Goal: Task Accomplishment & Management: Manage account settings

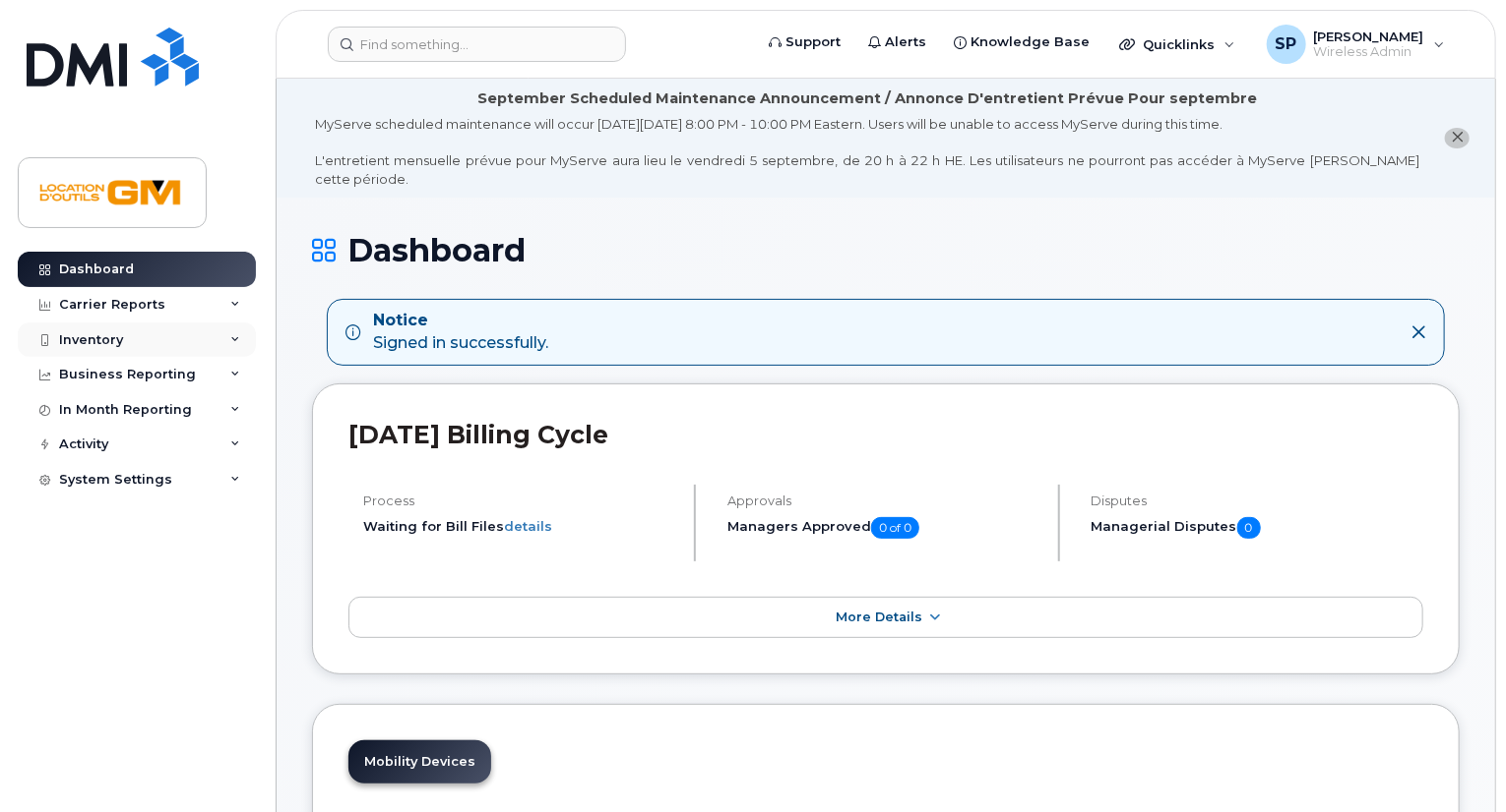
click at [240, 332] on div "Inventory" at bounding box center [137, 340] width 238 height 35
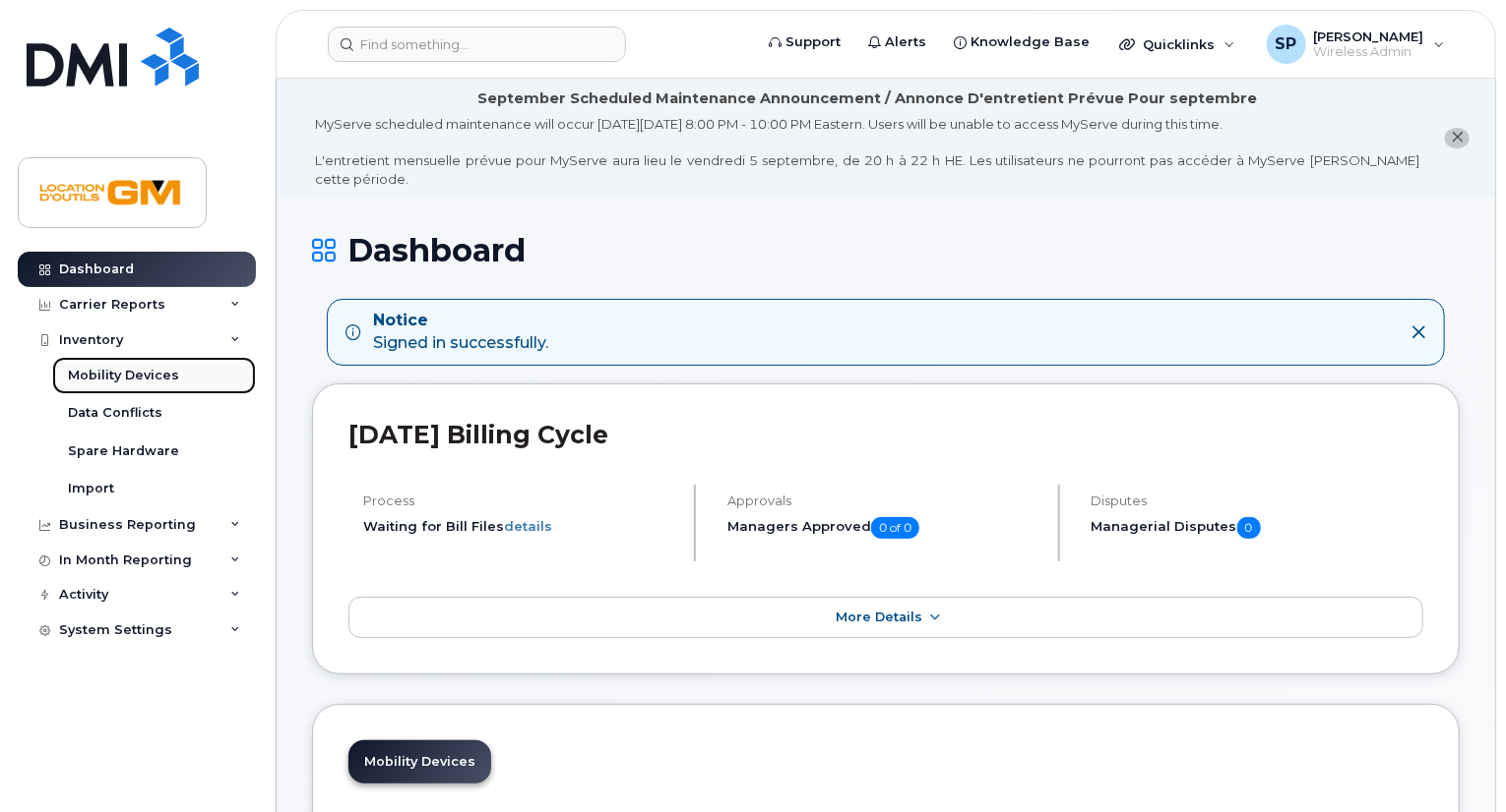
click at [205, 375] on link "Mobility Devices" at bounding box center [154, 375] width 204 height 37
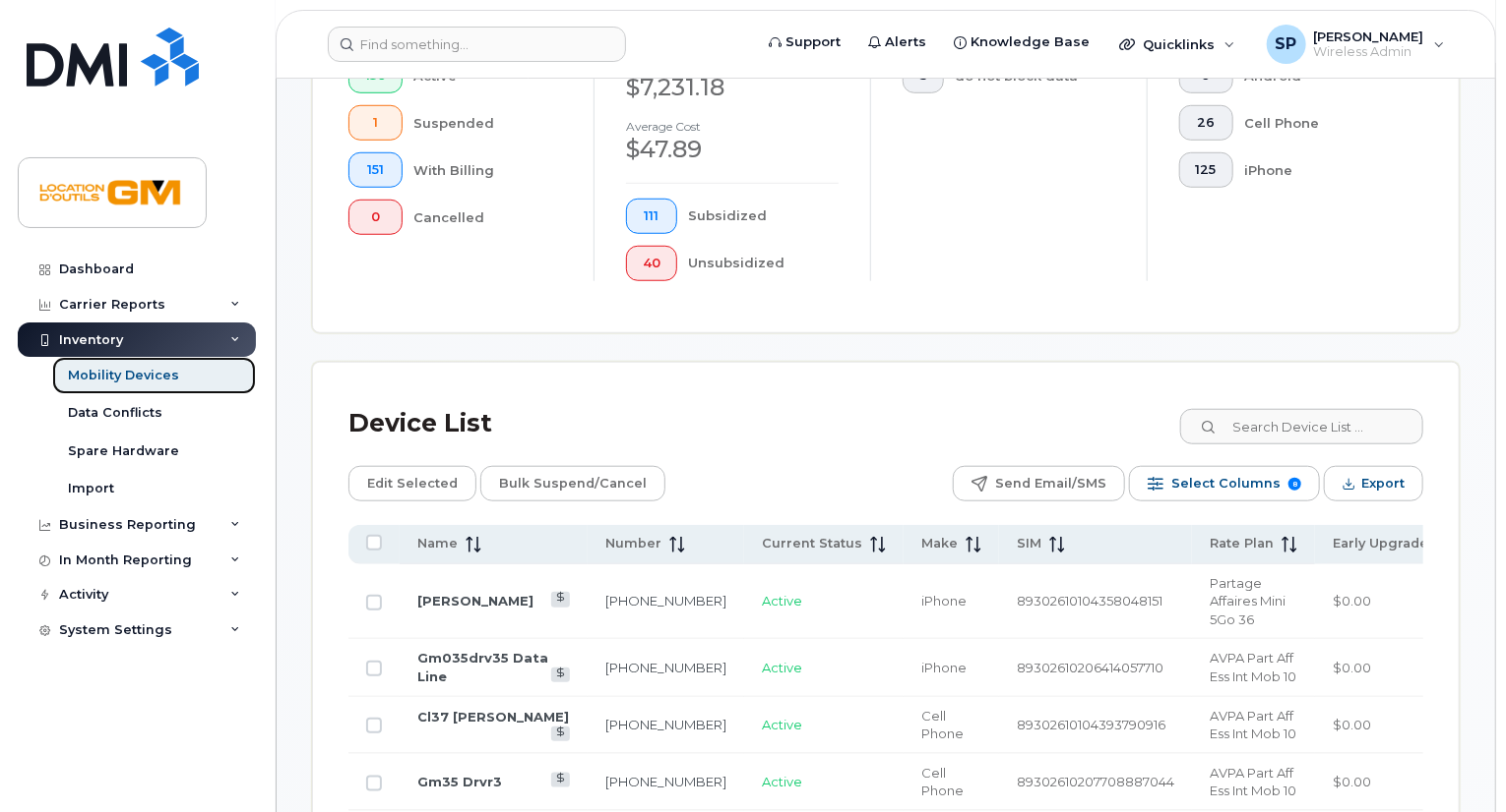
scroll to position [688, 0]
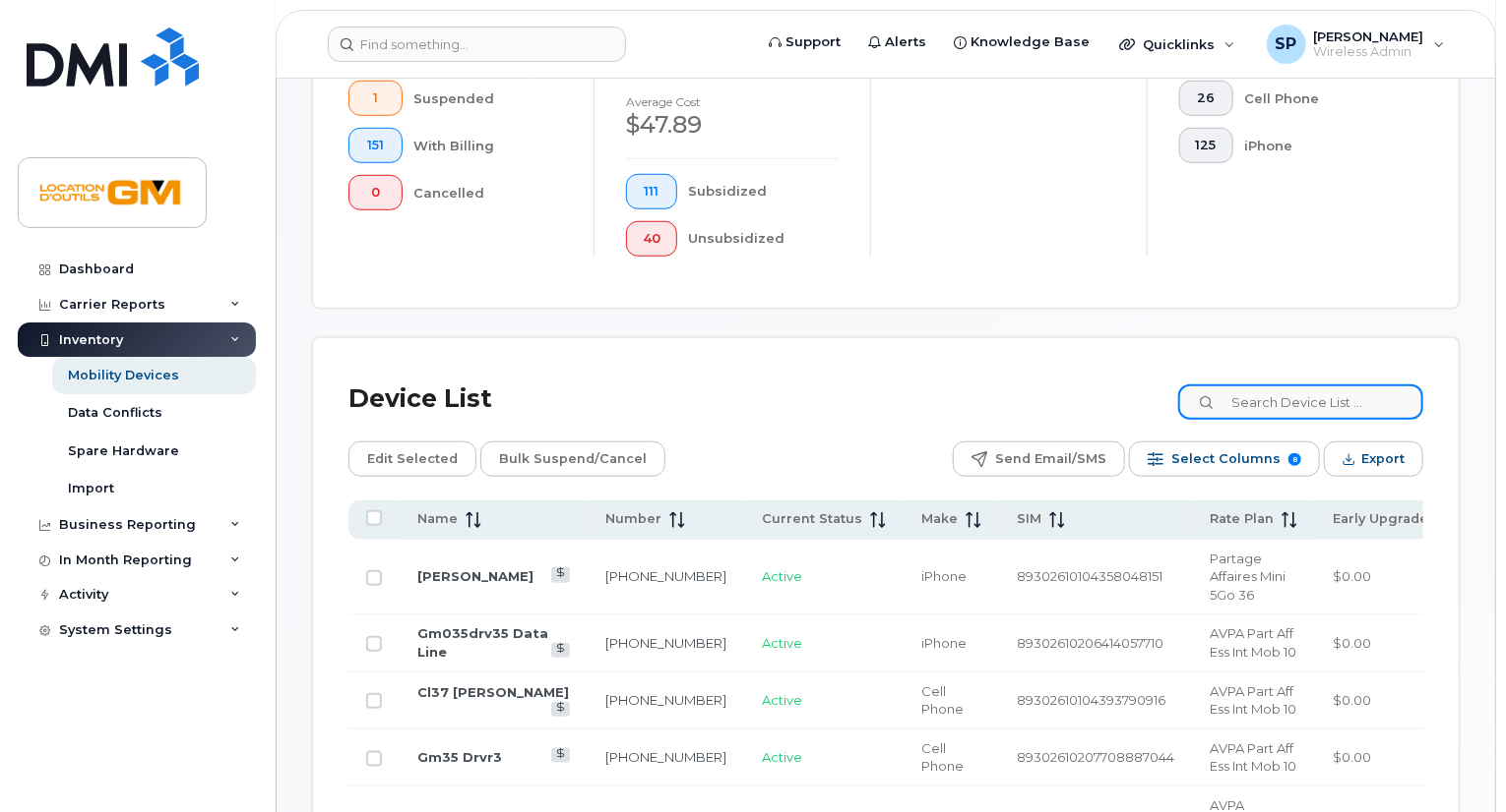
drag, startPoint x: 1334, startPoint y: 416, endPoint x: 1334, endPoint y: 398, distance: 18.0
click at [1334, 402] on input at bounding box center [1300, 402] width 245 height 35
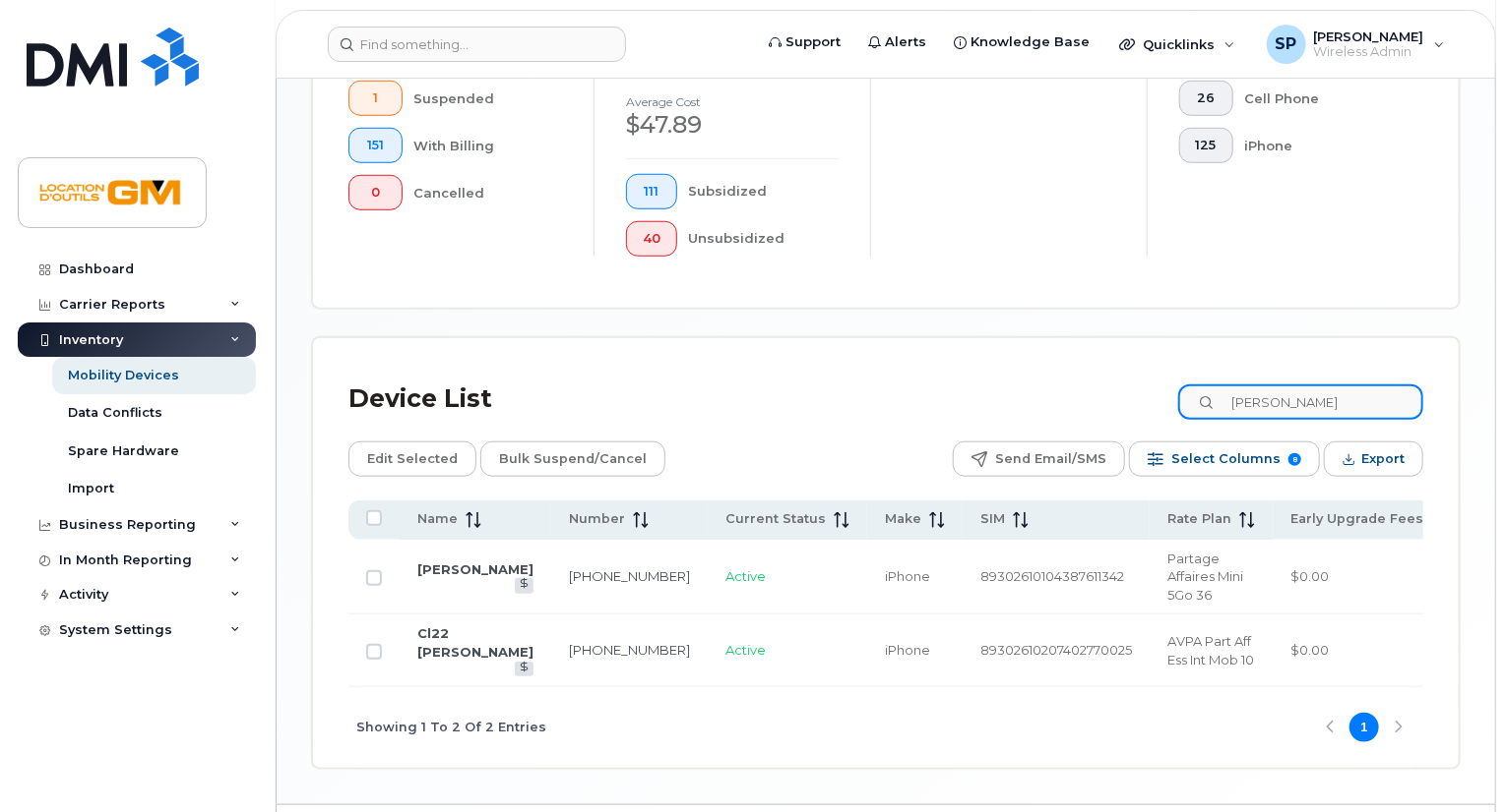
drag, startPoint x: 1394, startPoint y: 411, endPoint x: 1114, endPoint y: 391, distance: 280.7
click at [1047, 367] on div "Device List patrick Edit Selected Bulk Suspend/Cancel Send Email/SMS Select Col…" at bounding box center [885, 553] width 1145 height 430
paste input "438-889-5341"
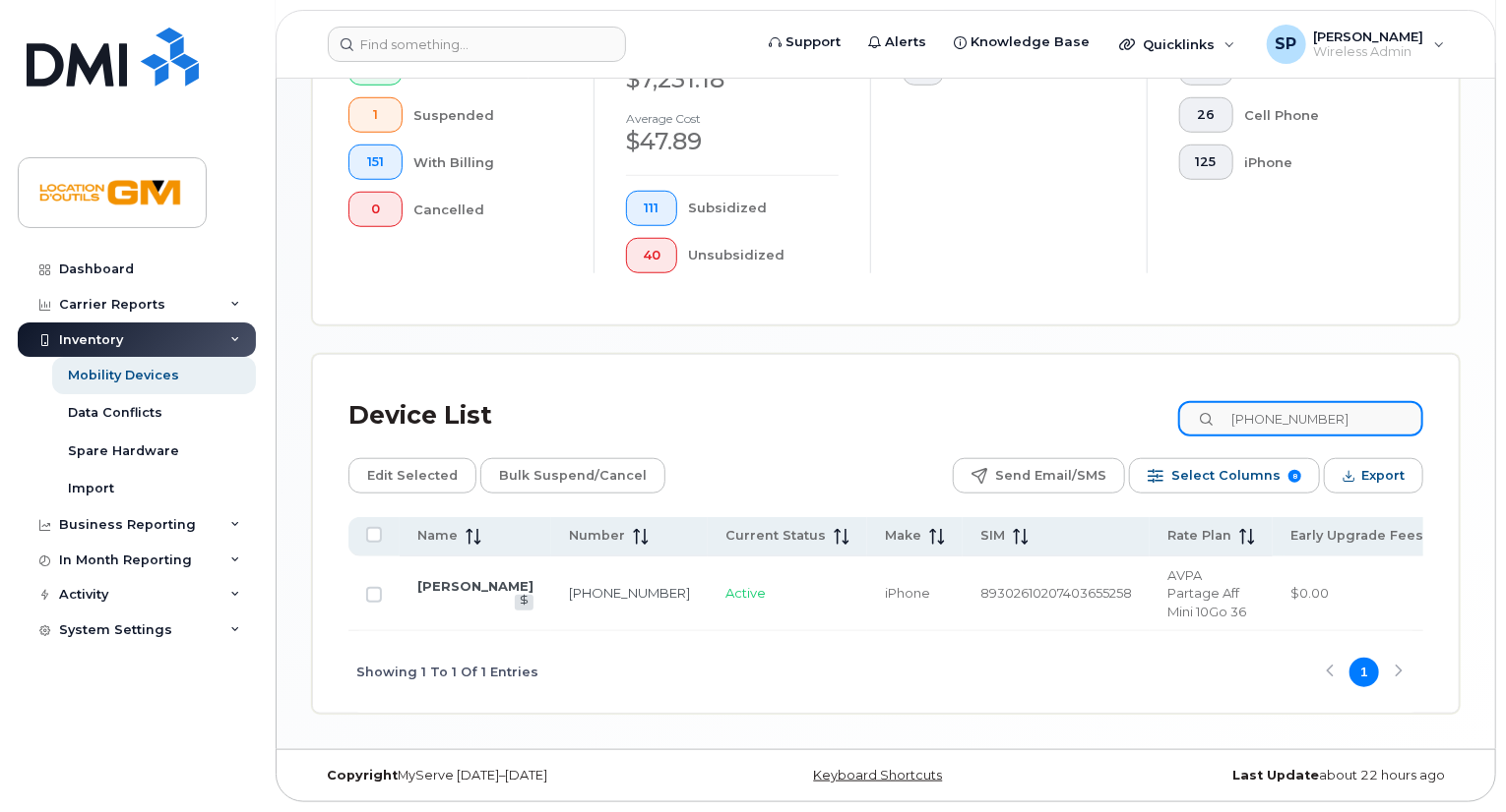
scroll to position [651, 0]
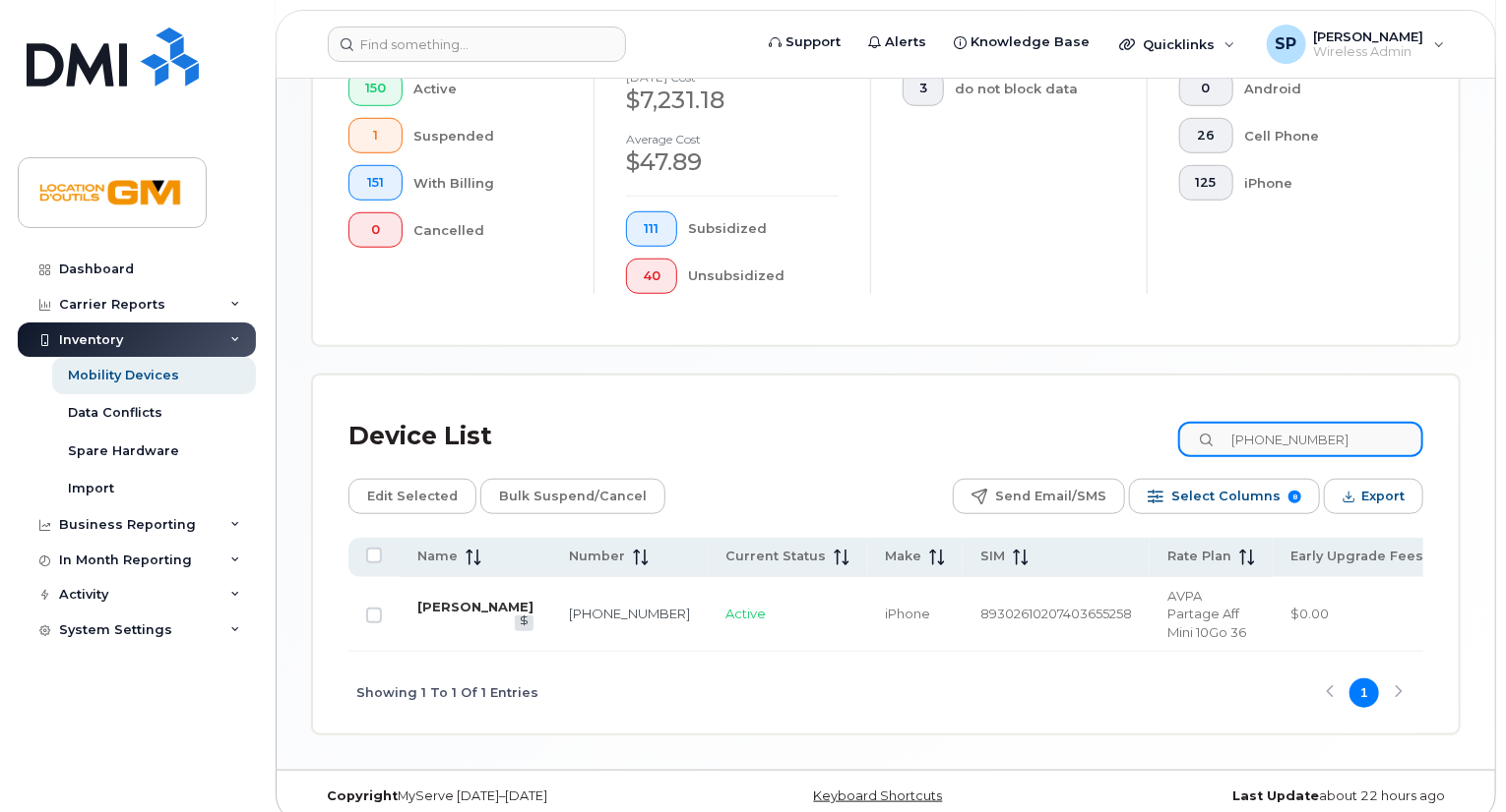
type input "438-889-5341"
click at [451, 605] on link "Denis Boisvert" at bounding box center [476, 607] width 116 height 16
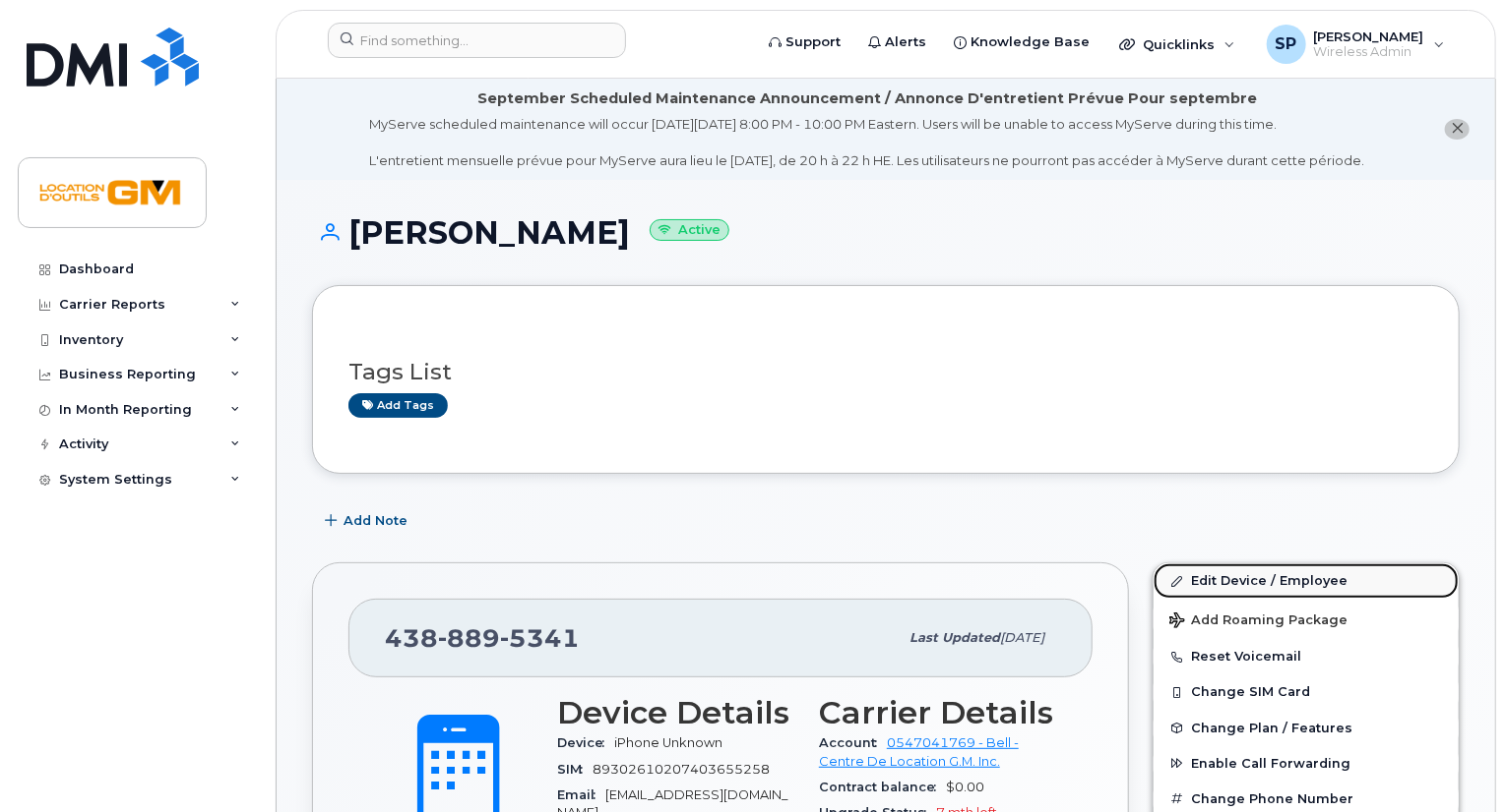
click at [1271, 577] on link "Edit Device / Employee" at bounding box center [1305, 580] width 305 height 35
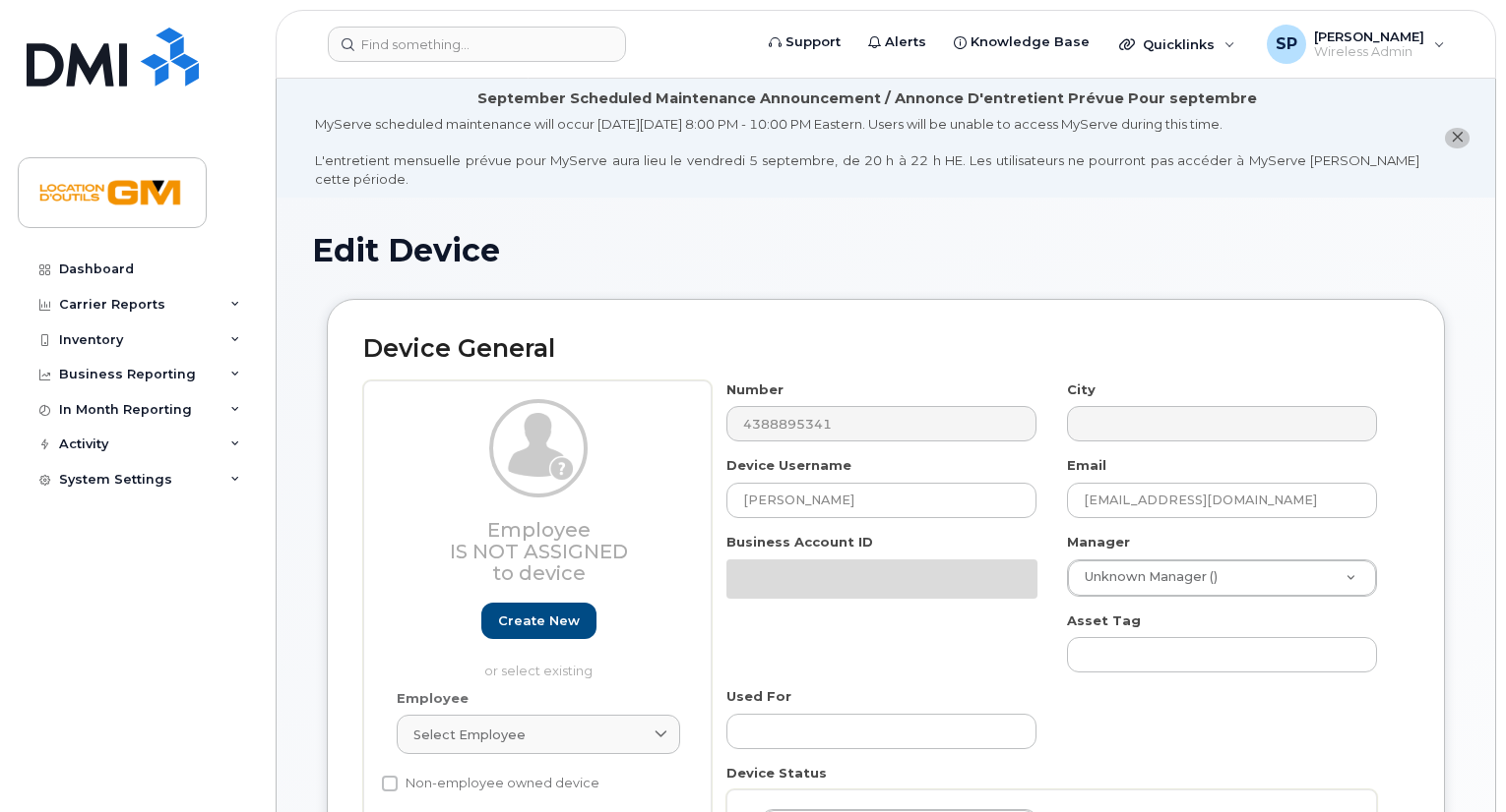
select select "14217268"
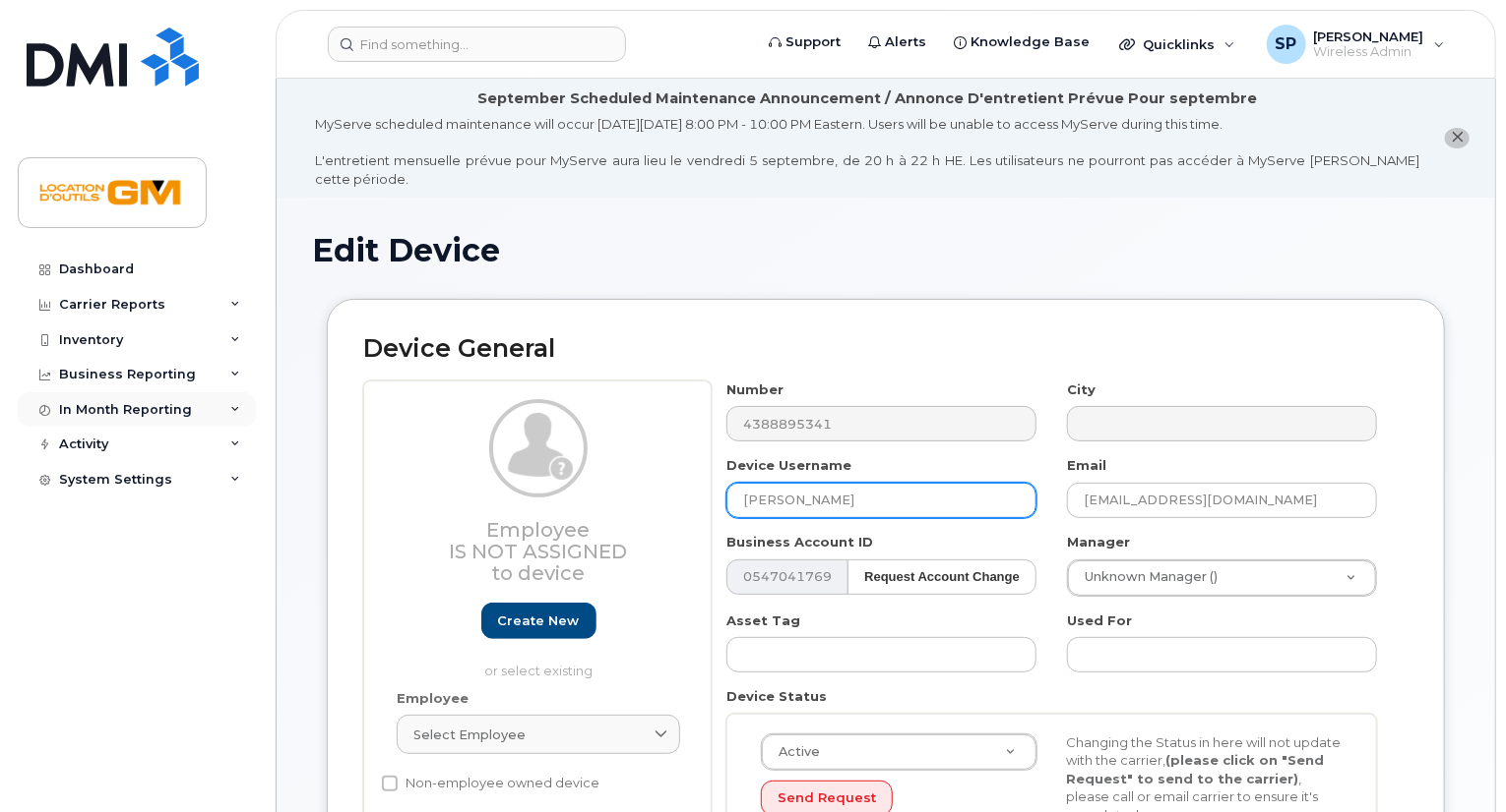
drag, startPoint x: 887, startPoint y: 496, endPoint x: 132, endPoint y: 418, distance: 759.0
type input "Patrick Perron"
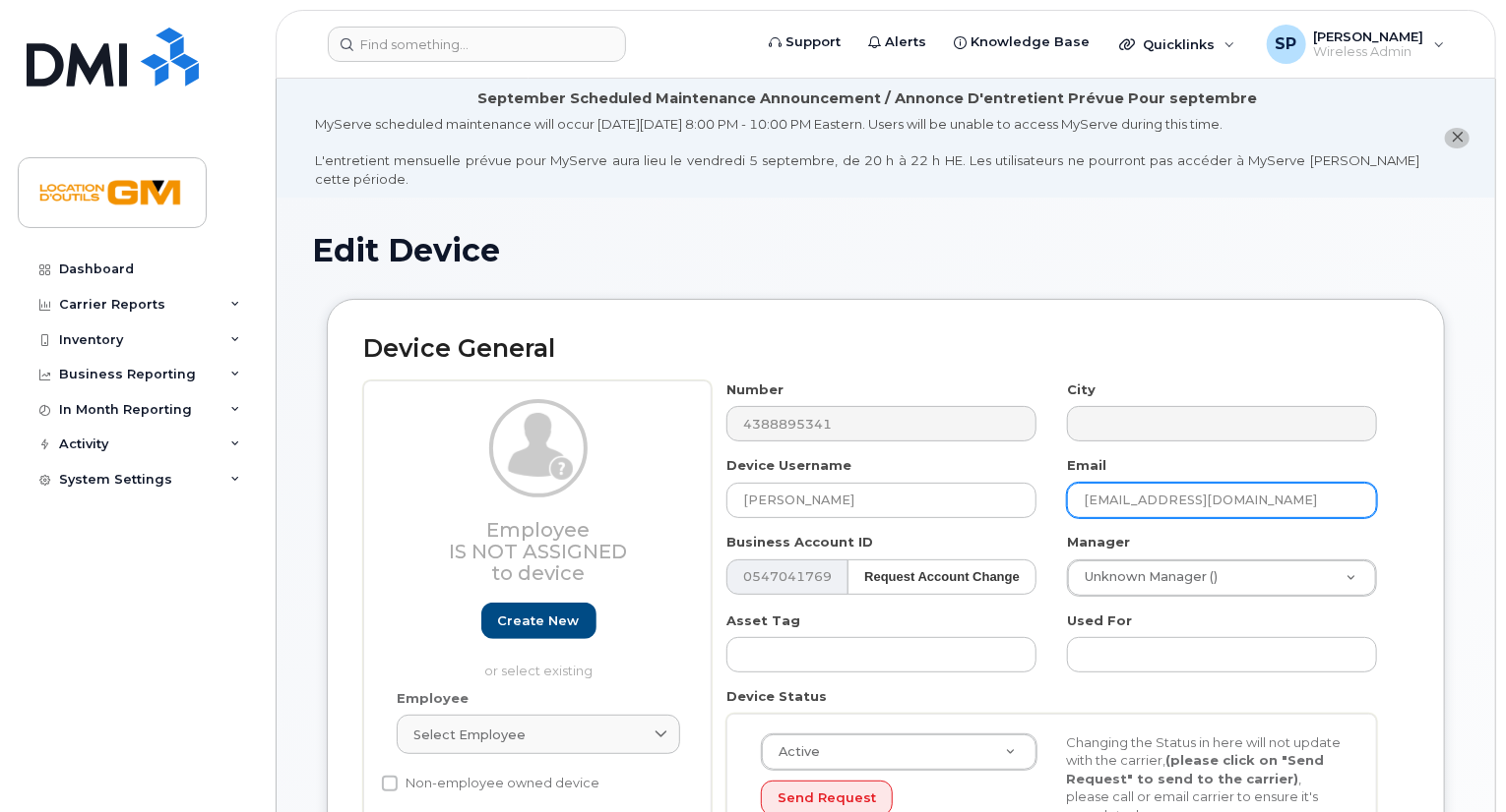
drag, startPoint x: 1145, startPoint y: 483, endPoint x: 0, endPoint y: 328, distance: 1155.4
click at [734, 439] on div "Number 4388895341 City Device Username Patrick Perron Email dboisvert@locationg…" at bounding box center [1051, 638] width 681 height 515
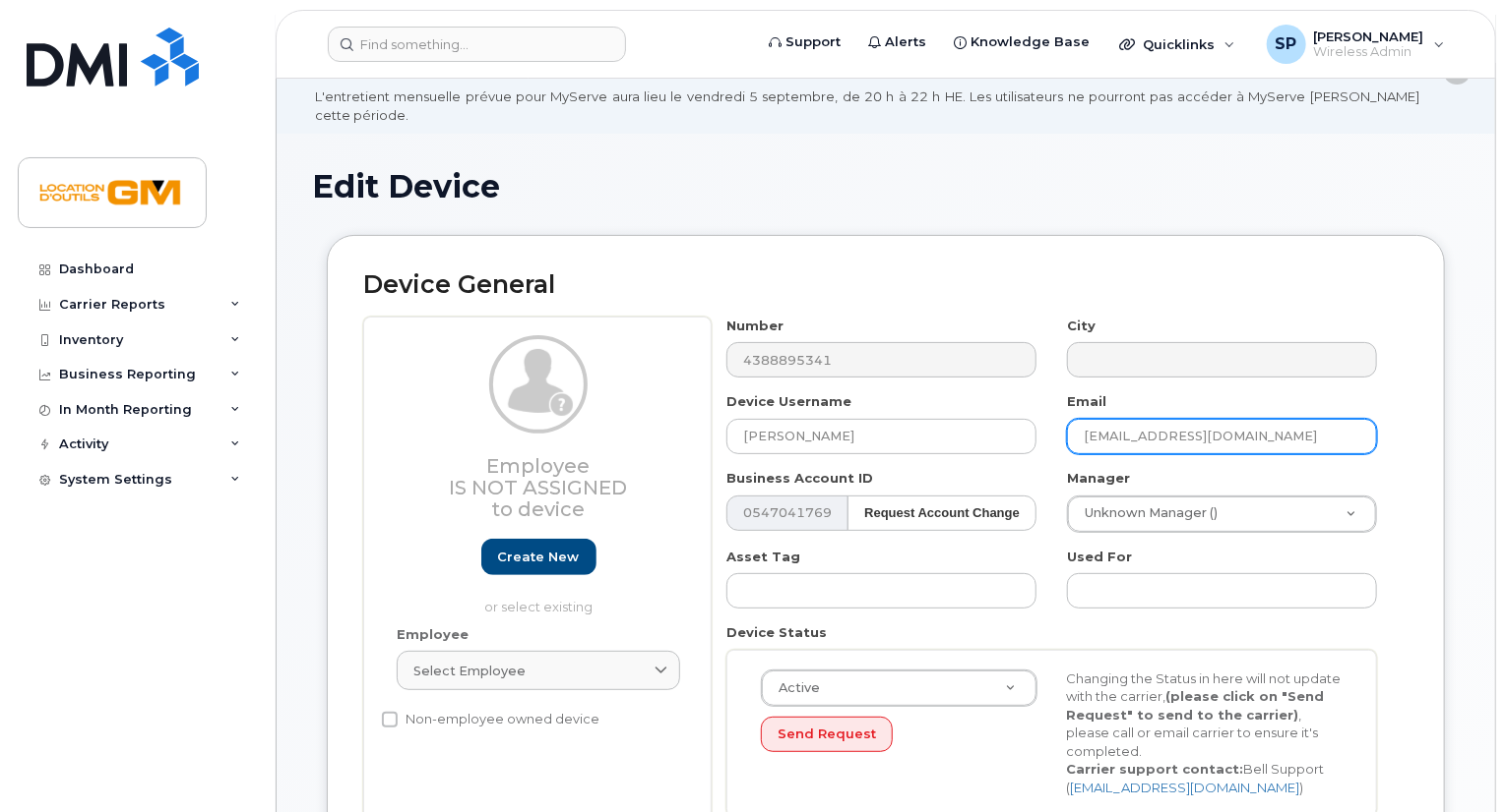
scroll to position [98, 0]
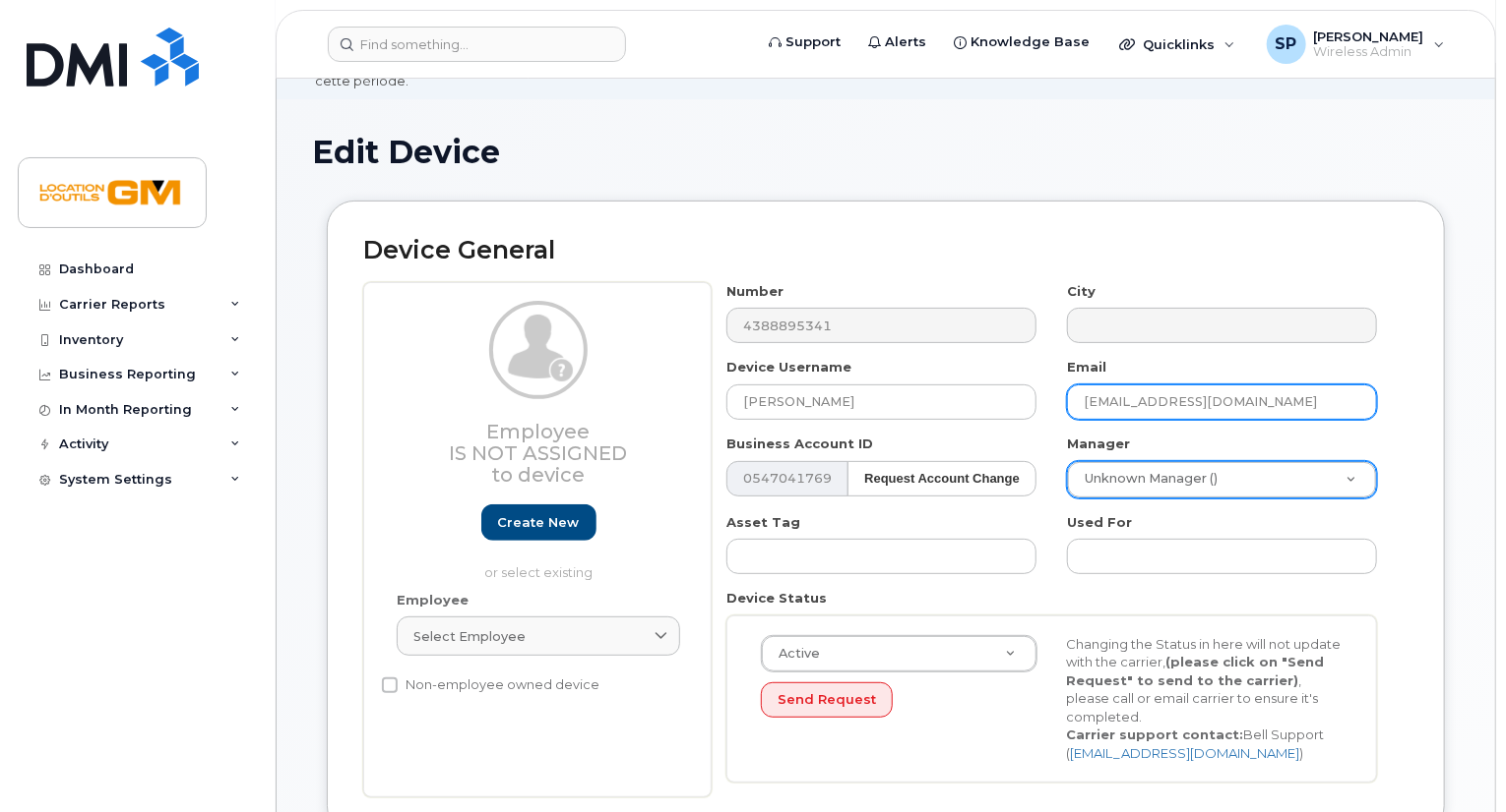
type input "pperron@locationgm.ca"
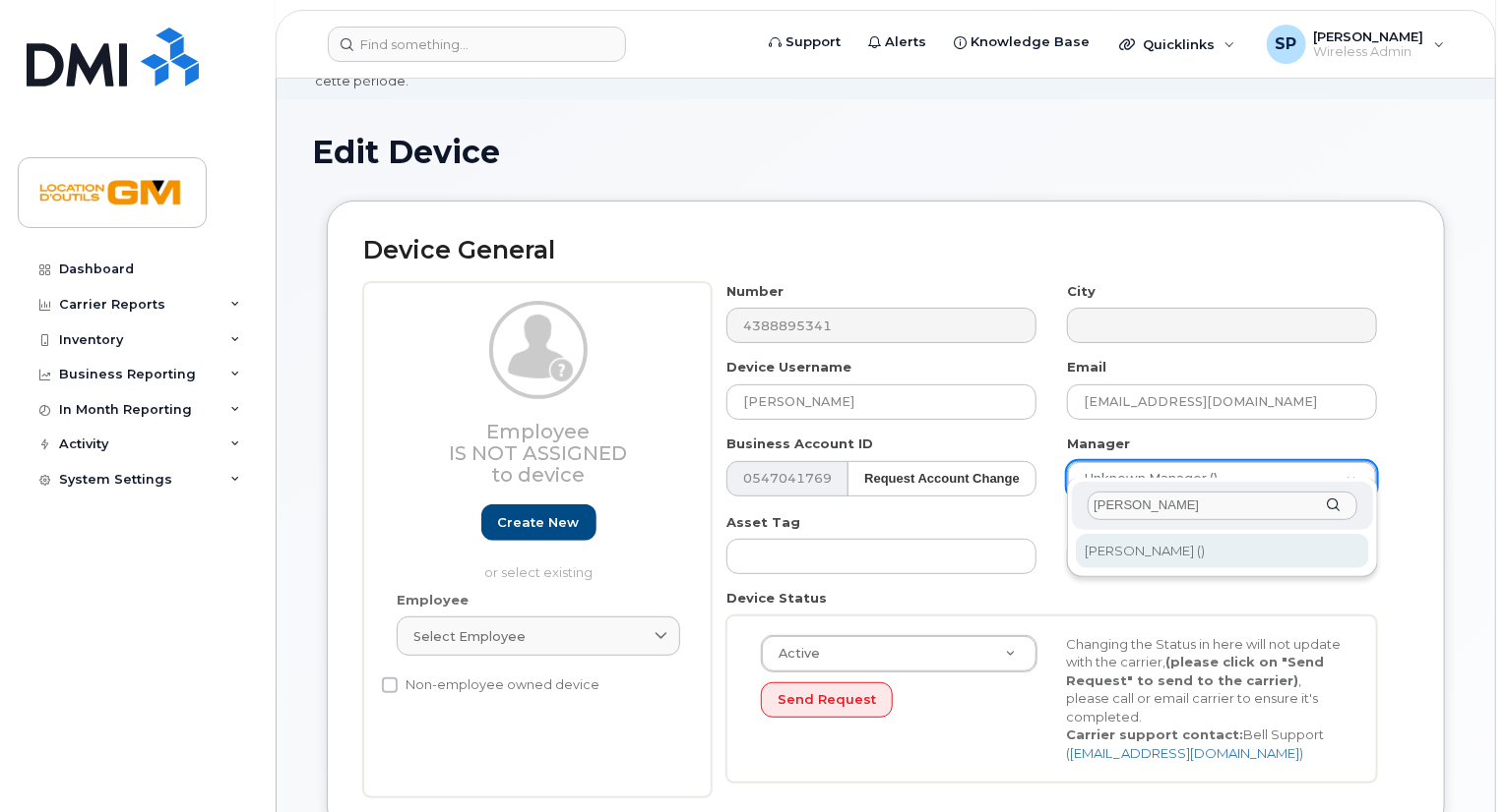
type input "julien"
type input "1916451"
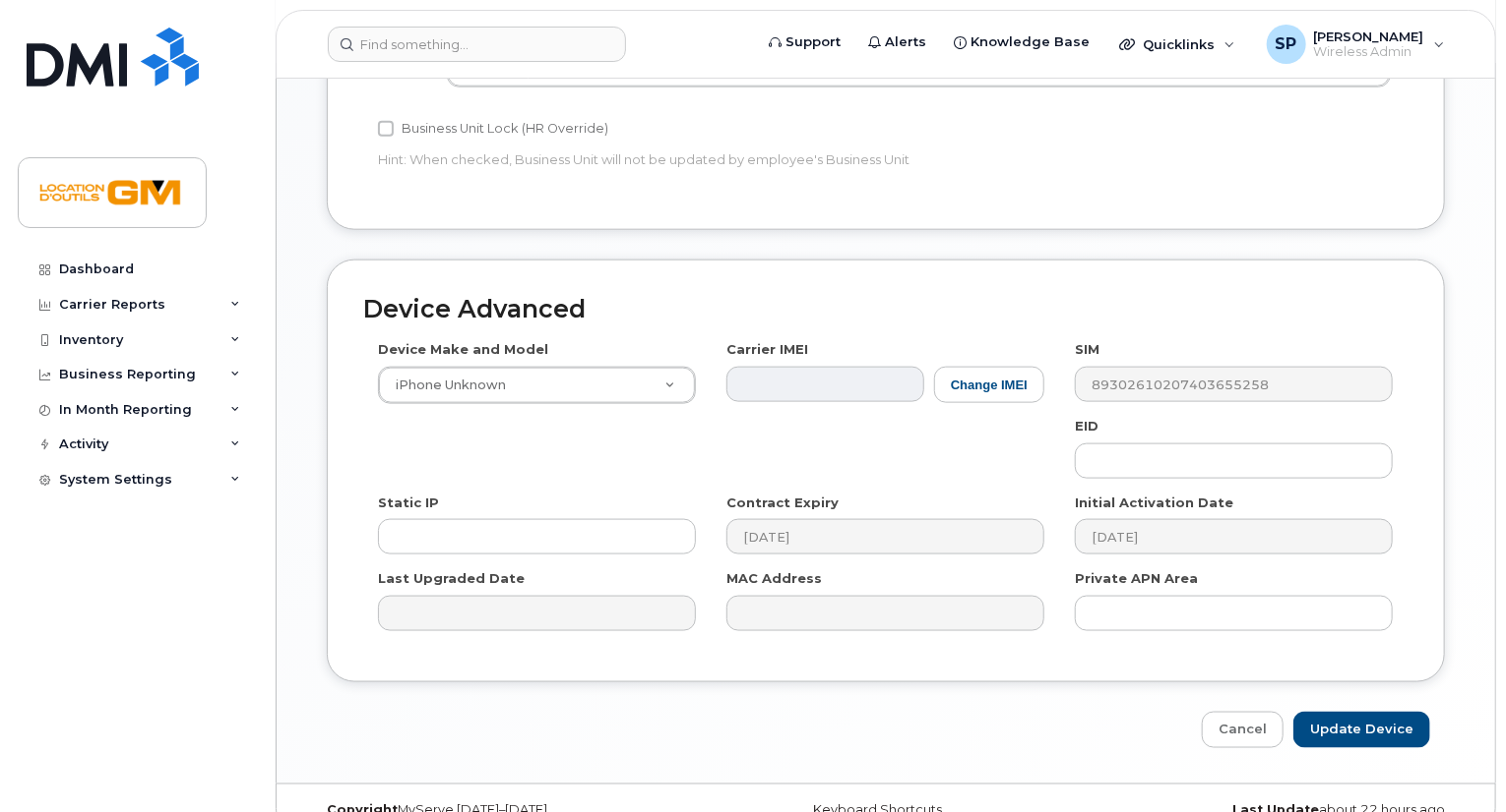
scroll to position [1053, 0]
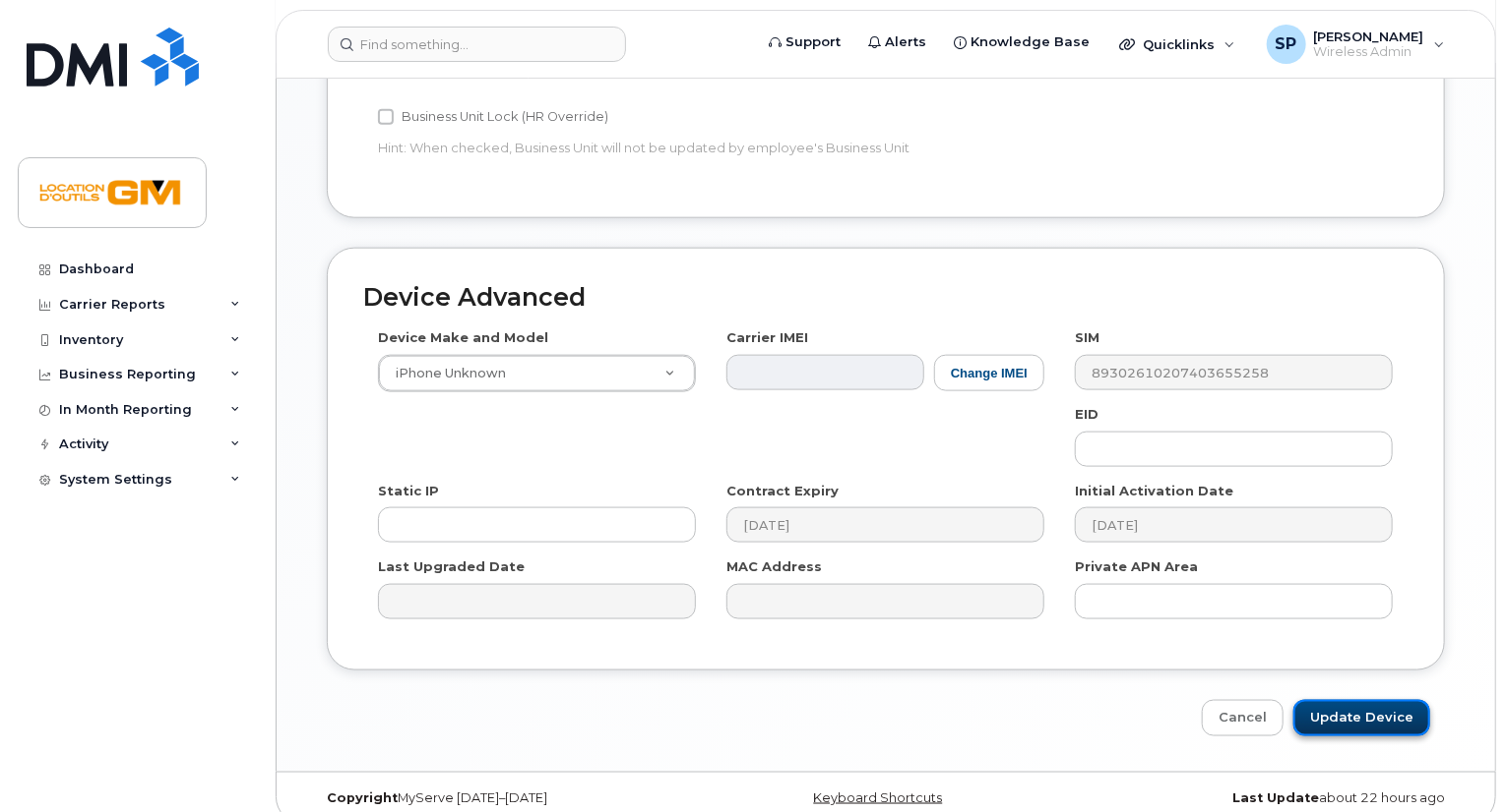
click at [1374, 700] on input "Update Device" at bounding box center [1361, 718] width 137 height 36
type input "Saving..."
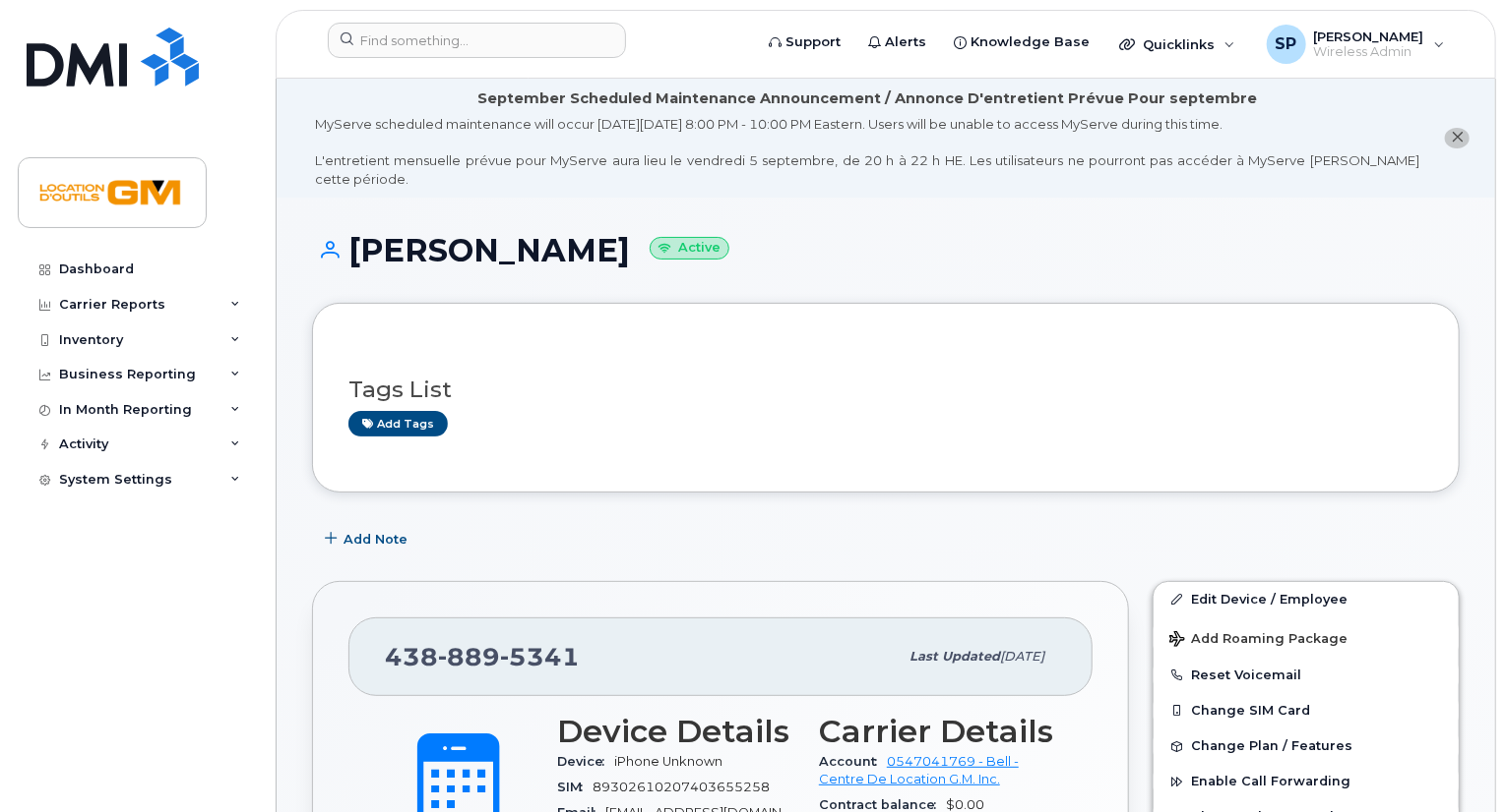
drag, startPoint x: 1042, startPoint y: 514, endPoint x: 940, endPoint y: 697, distance: 209.5
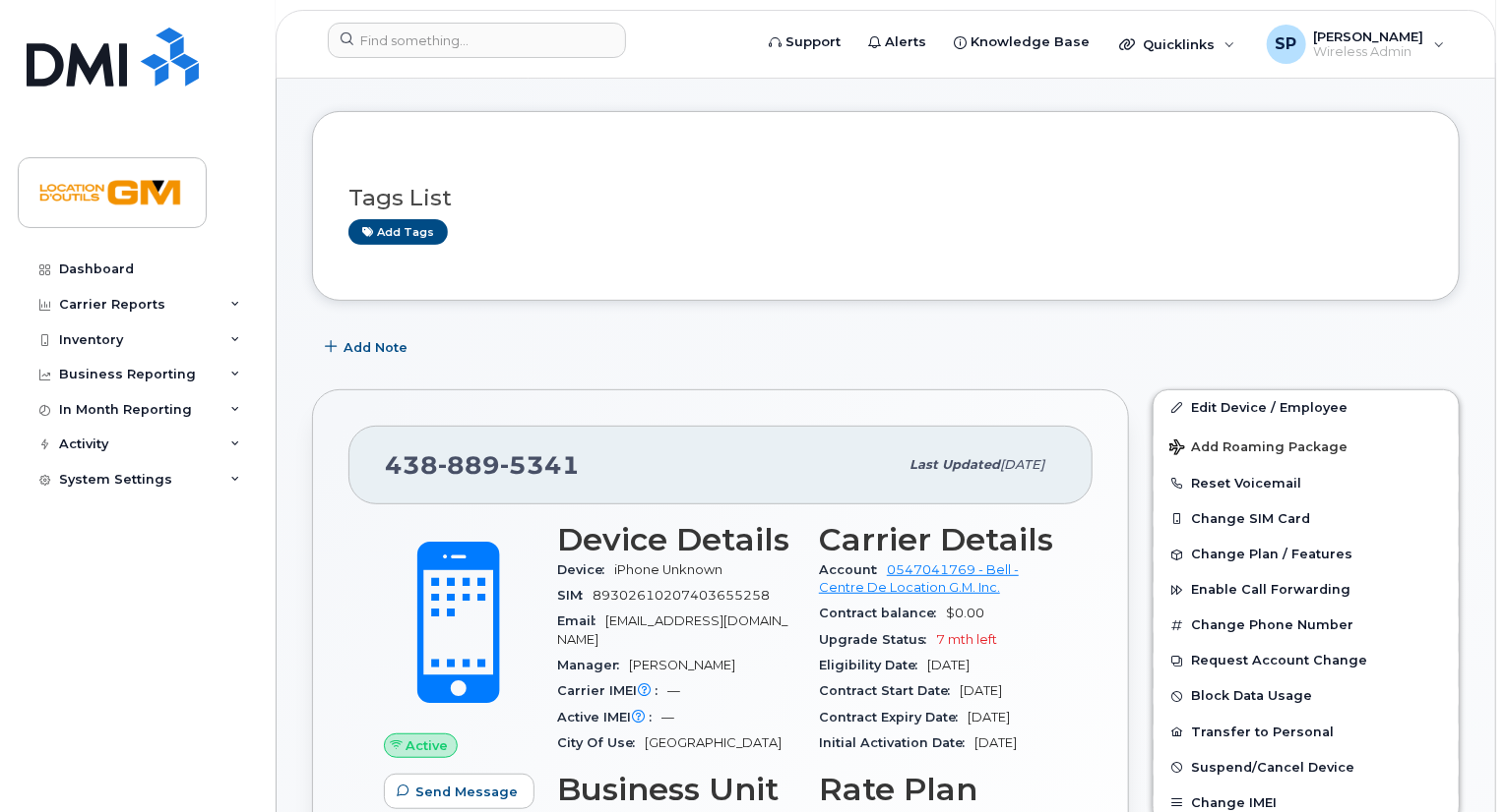
scroll to position [197, 0]
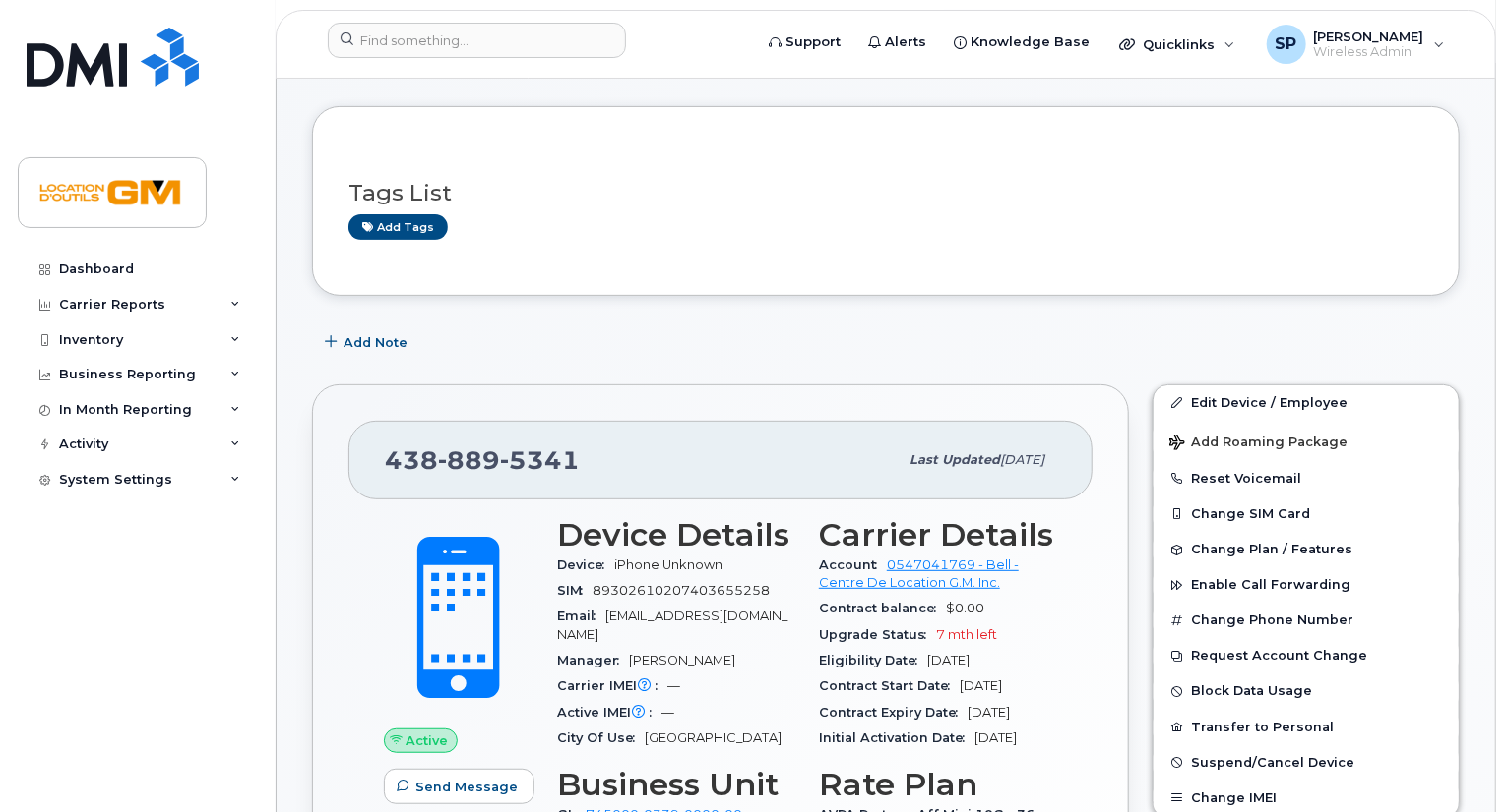
click at [668, 439] on div "438 889 5341" at bounding box center [641, 459] width 513 height 41
click at [667, 439] on div "438 889 5341" at bounding box center [641, 459] width 513 height 41
click at [666, 439] on div "438 889 5341" at bounding box center [641, 459] width 513 height 41
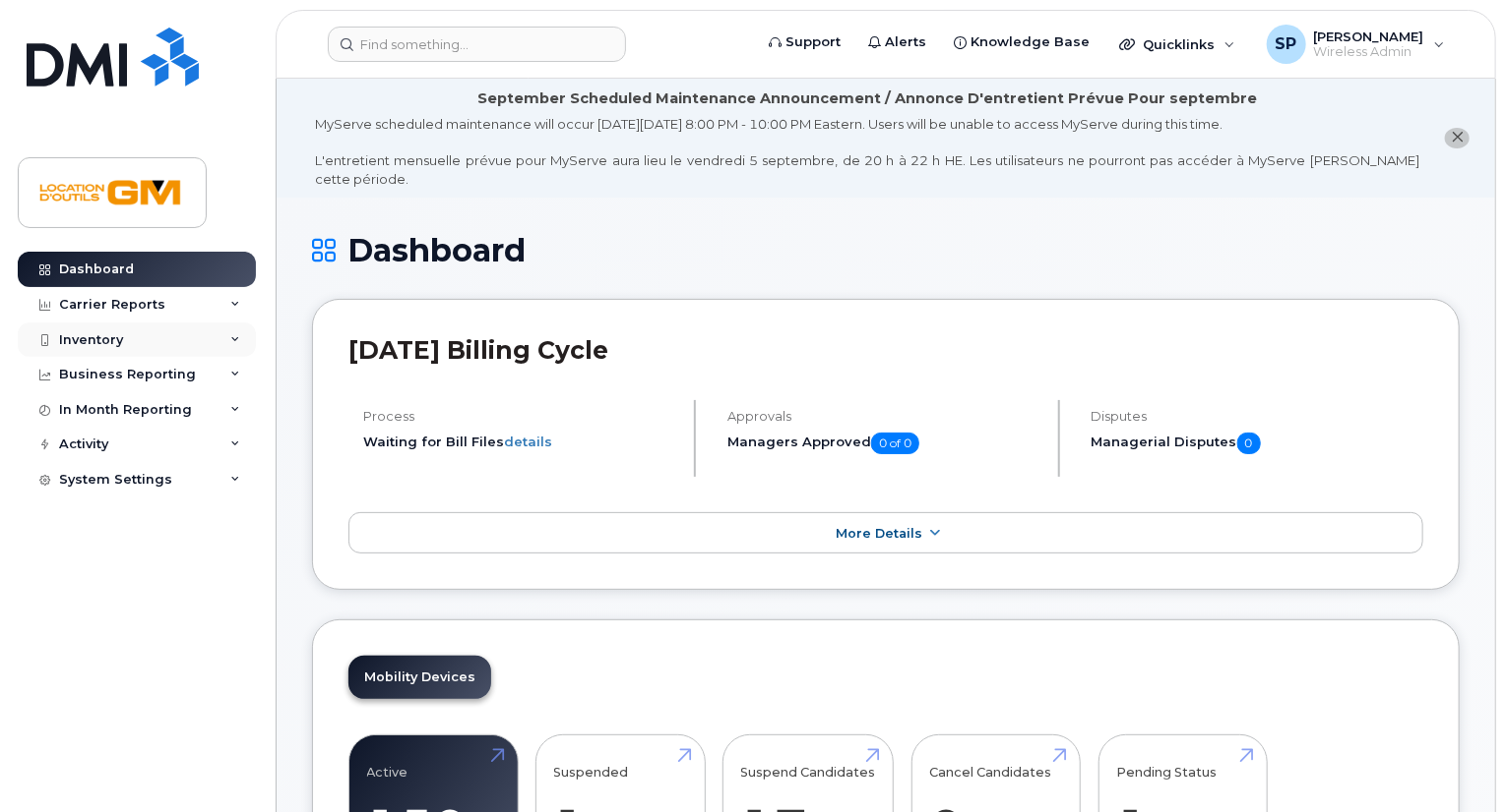
click at [83, 346] on div "Inventory" at bounding box center [91, 341] width 64 height 16
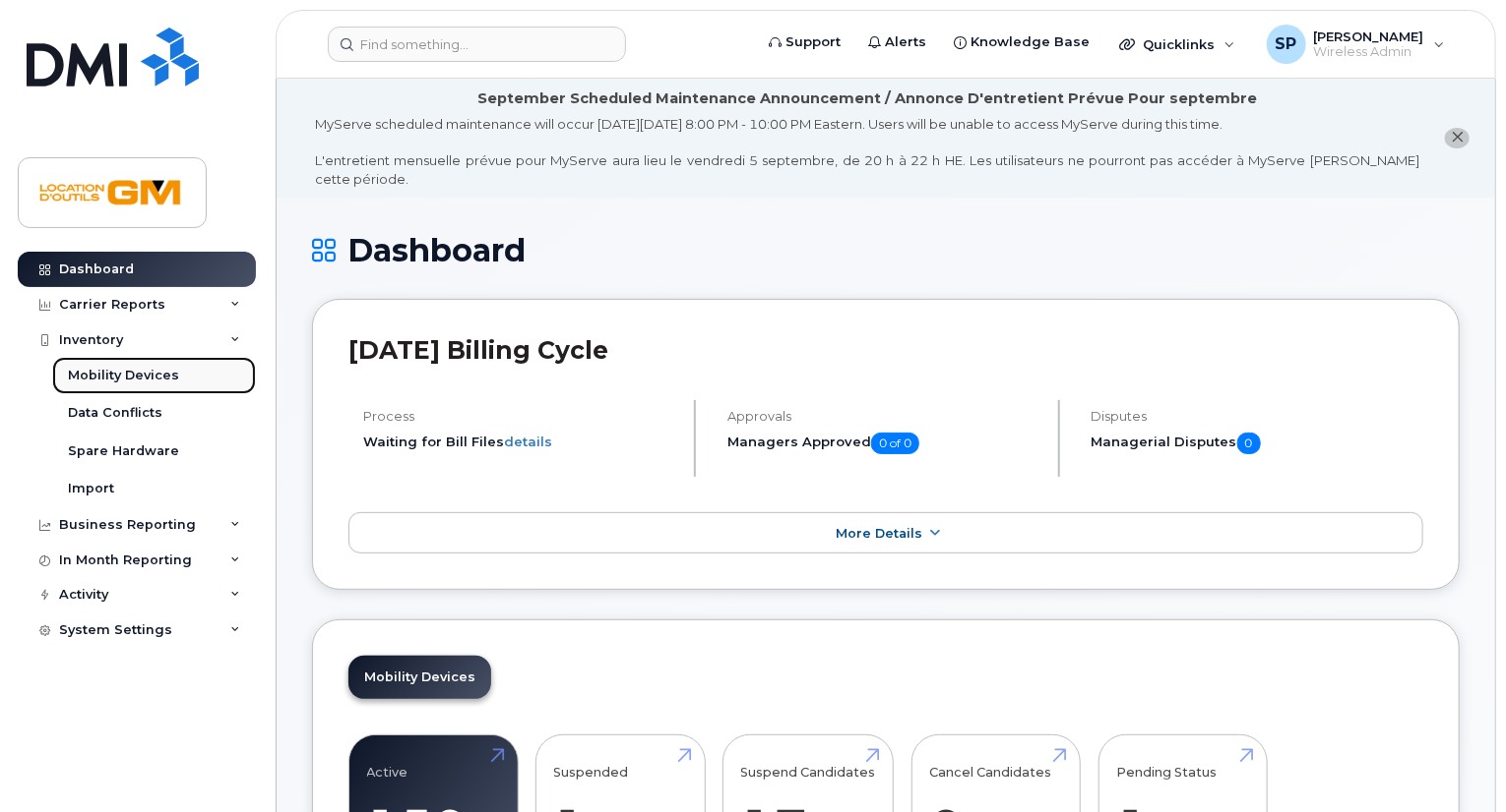
click at [88, 369] on div "Mobility Devices" at bounding box center [123, 376] width 111 height 18
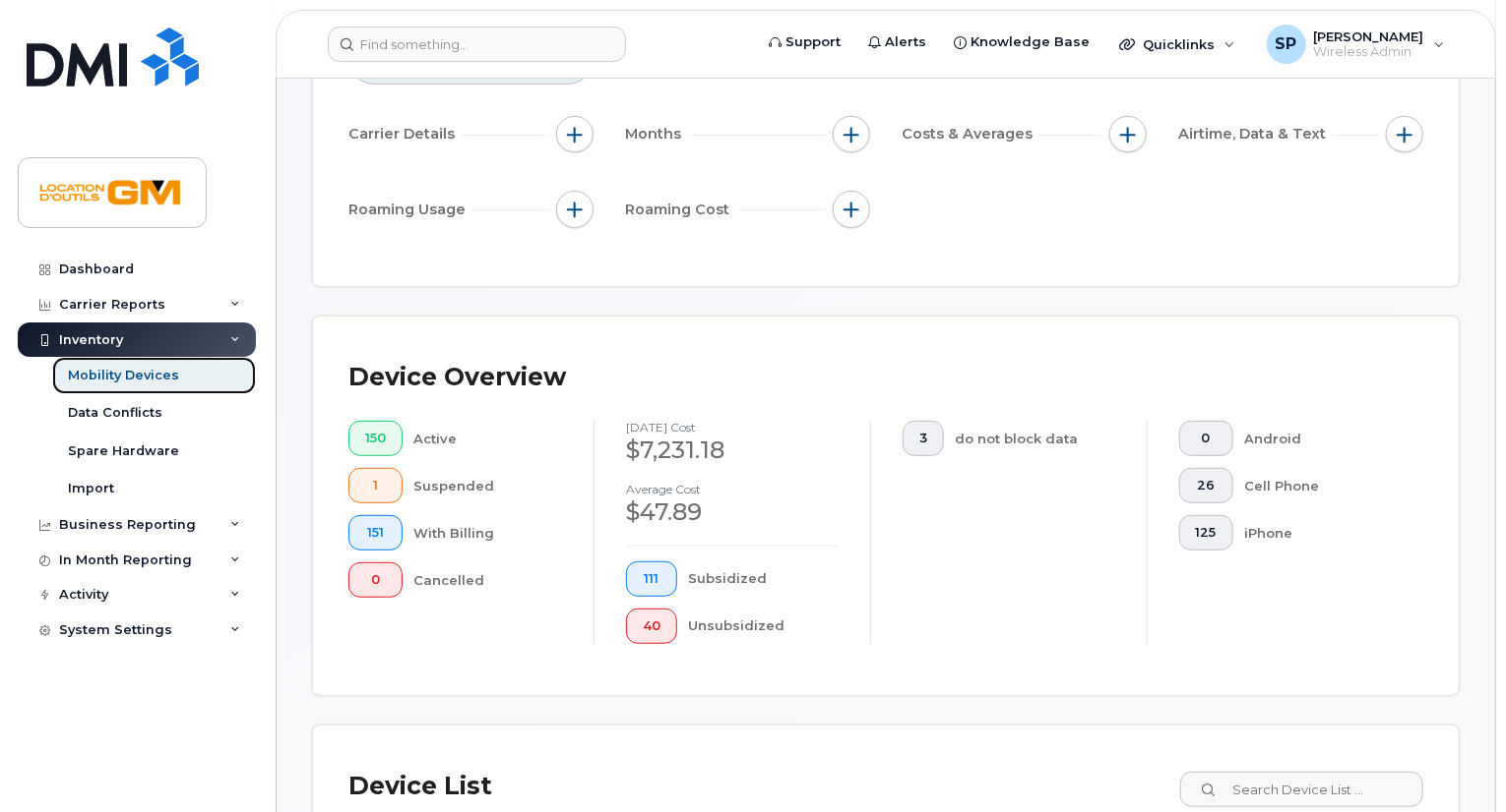
scroll to position [394, 0]
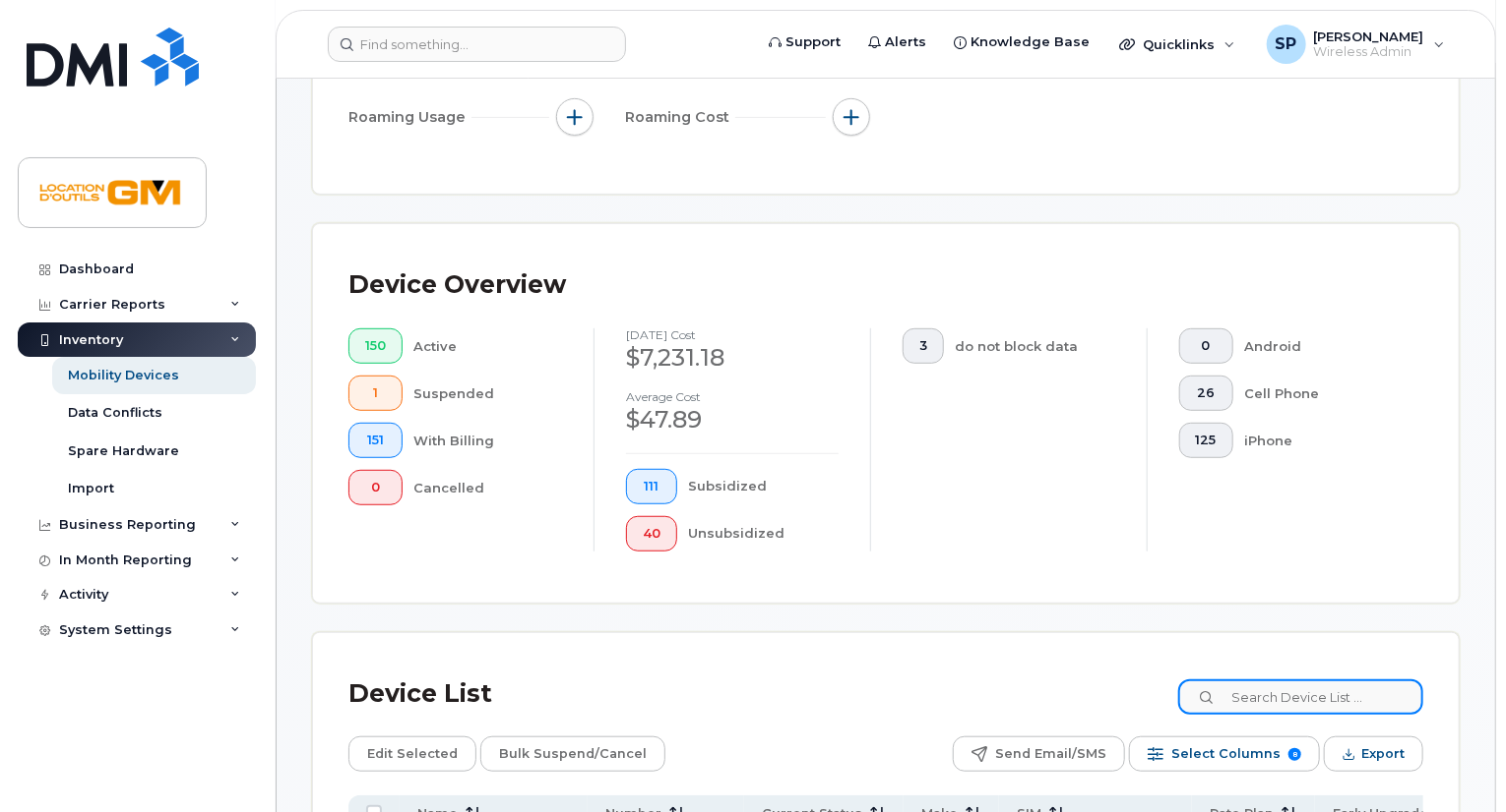
click at [1303, 690] on input at bounding box center [1300, 696] width 245 height 35
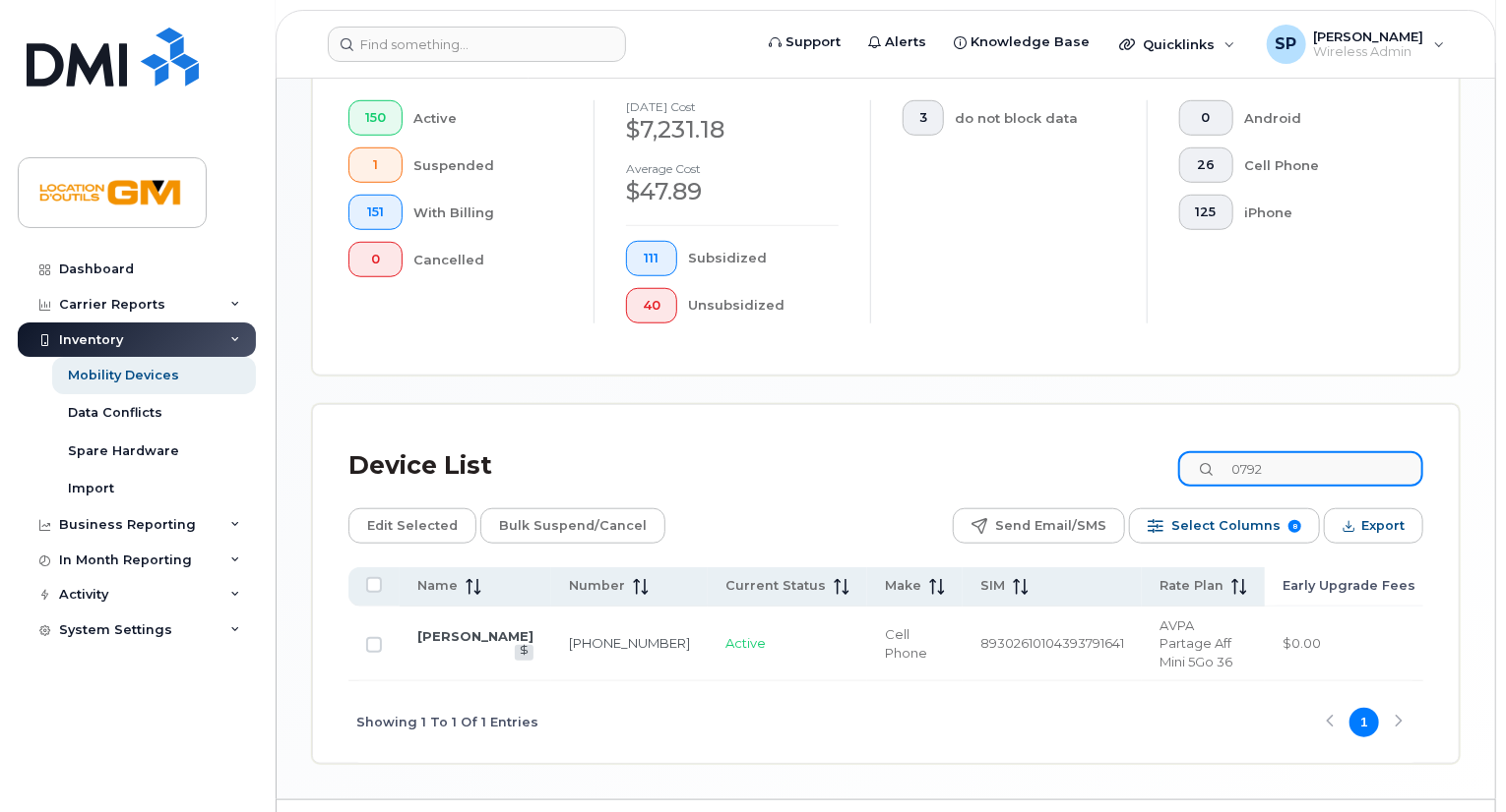
scroll to position [651, 0]
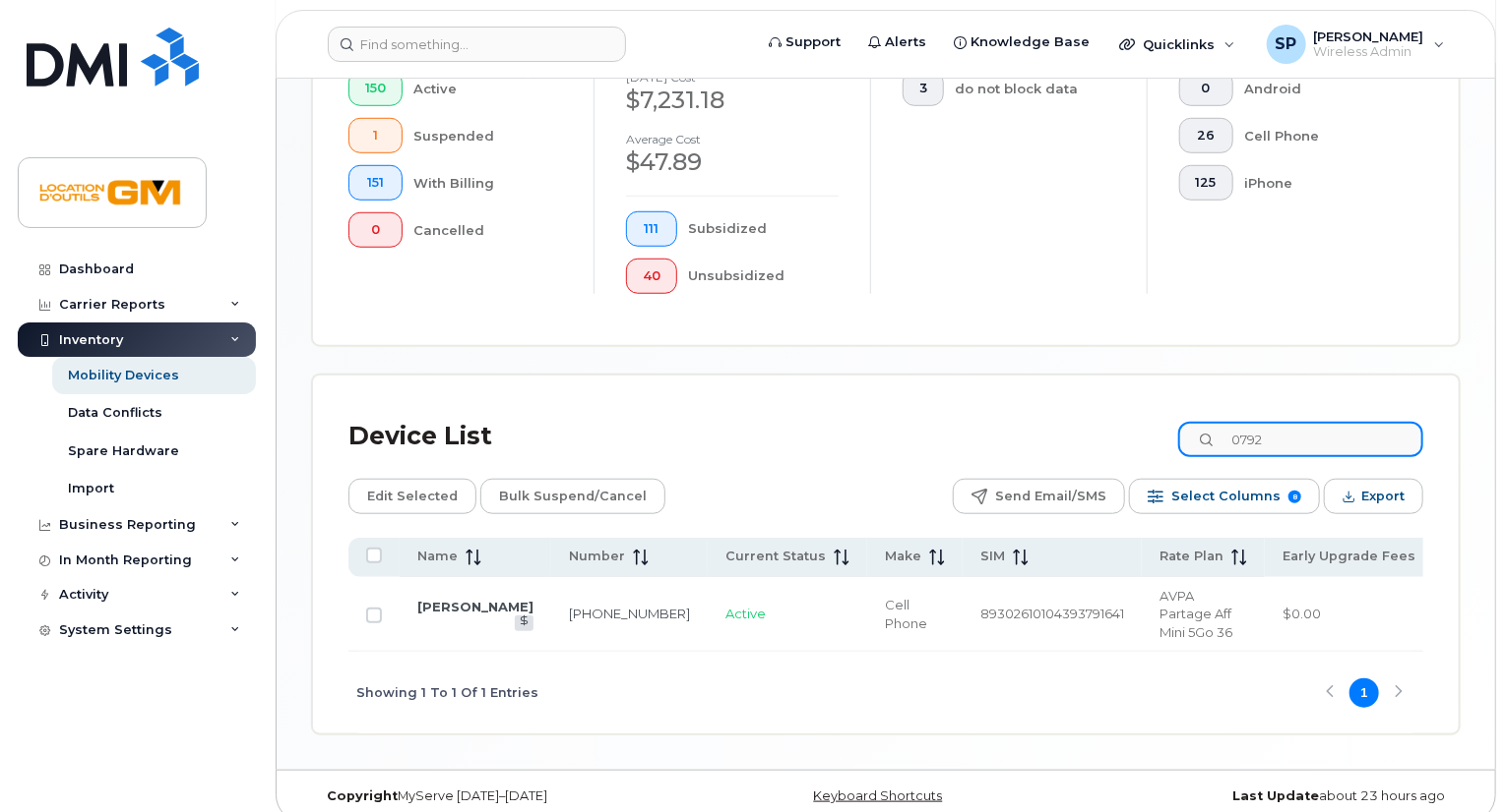
type input "0792"
